Goal: Transaction & Acquisition: Purchase product/service

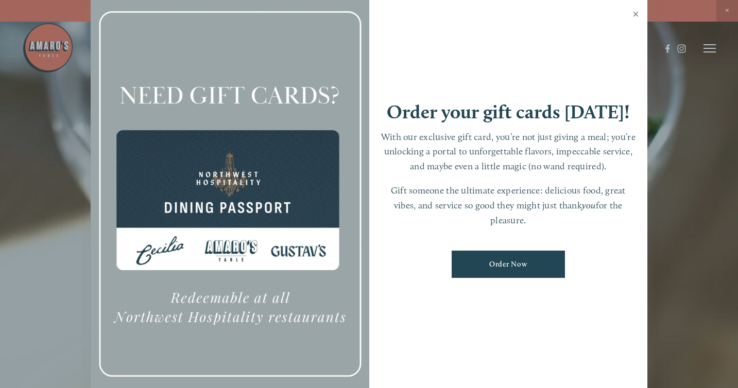
click at [635, 14] on link "Close" at bounding box center [636, 15] width 20 height 29
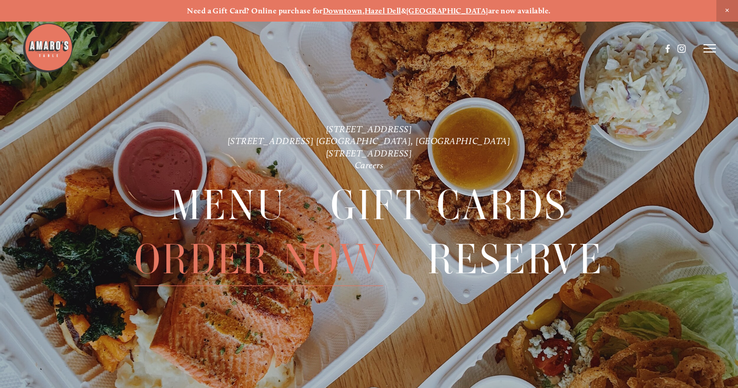
click at [310, 256] on span "Order Now" at bounding box center [258, 259] width 248 height 54
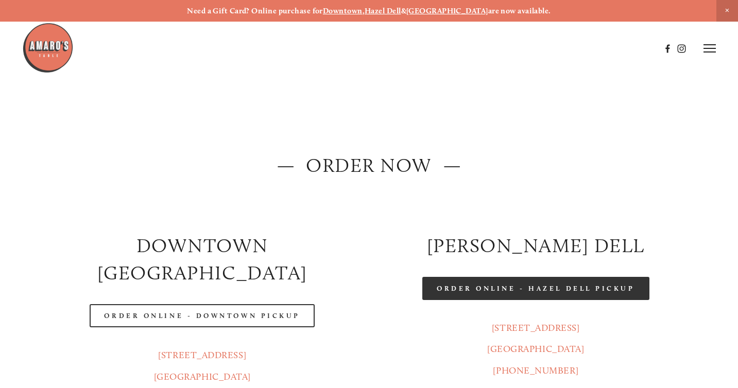
click at [471, 289] on link "Order Online - Hazel Dell Pickup" at bounding box center [535, 288] width 227 height 23
